Goal: Feedback & Contribution: Submit feedback/report problem

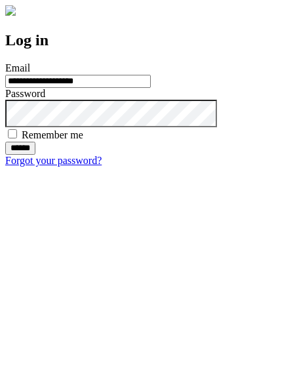
type input "**********"
click at [35, 155] on input "******" at bounding box center [20, 148] width 30 height 13
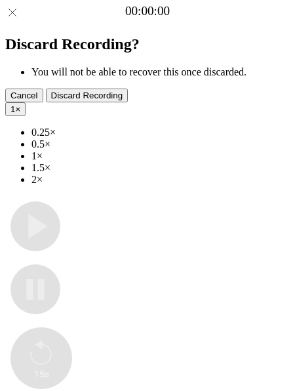
type input "**********"
